Goal: Task Accomplishment & Management: Use online tool/utility

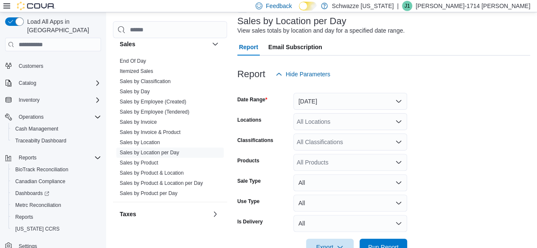
scroll to position [593, 0]
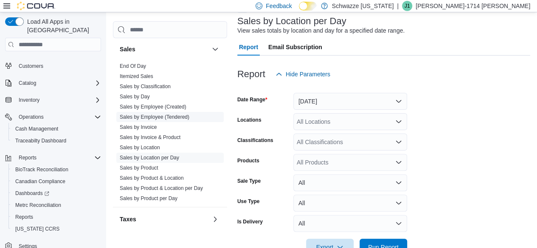
click at [187, 116] on link "Sales by Employee (Tendered)" at bounding box center [155, 117] width 70 height 6
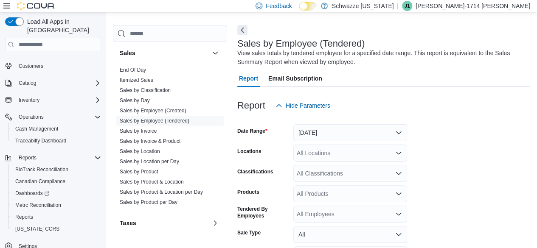
scroll to position [104, 0]
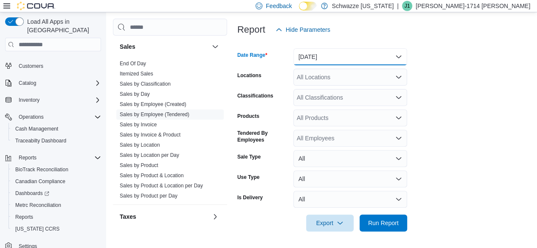
click at [402, 58] on button "[DATE]" at bounding box center [350, 56] width 114 height 17
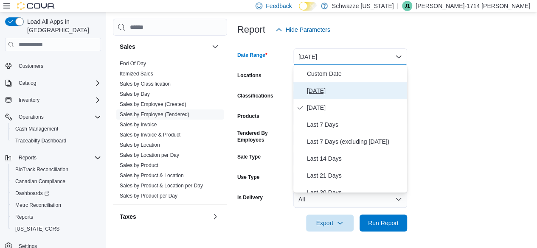
click at [358, 88] on span "[DATE]" at bounding box center [355, 91] width 97 height 10
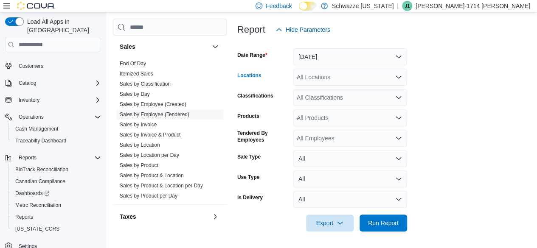
click at [397, 78] on icon "Open list of options" at bounding box center [398, 77] width 7 height 7
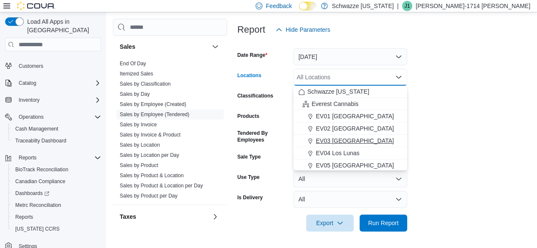
click at [336, 138] on span "EV03 [GEOGRAPHIC_DATA]" at bounding box center [355, 141] width 78 height 8
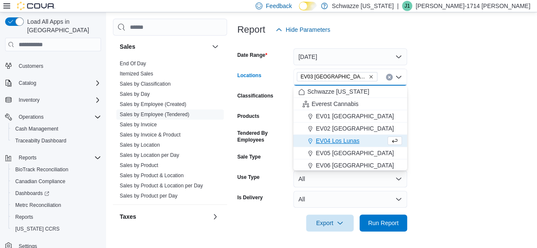
click at [459, 128] on form "Date Range [DATE] Locations [GEOGRAPHIC_DATA] [GEOGRAPHIC_DATA] box. Selected. …" at bounding box center [383, 135] width 293 height 194
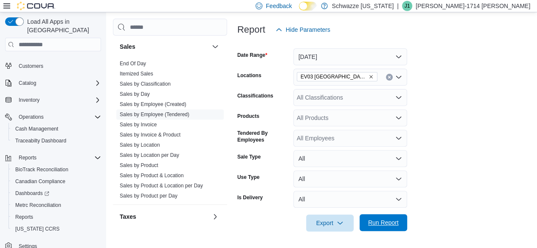
click at [386, 228] on span "Run Report" at bounding box center [383, 222] width 37 height 17
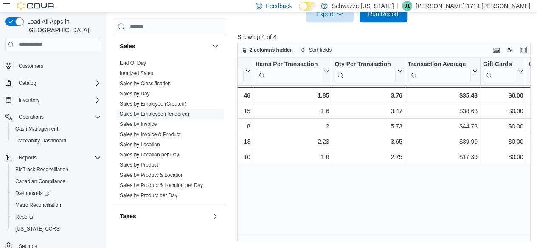
scroll to position [0, 225]
